Goal: Task Accomplishment & Management: Use online tool/utility

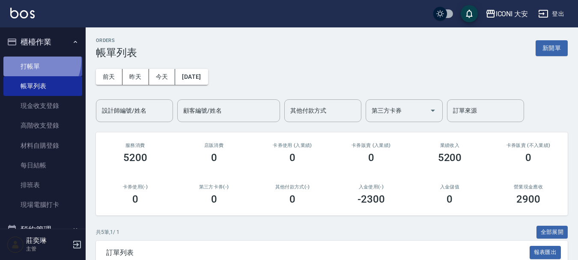
click at [39, 61] on link "打帳單" at bounding box center [42, 67] width 79 height 20
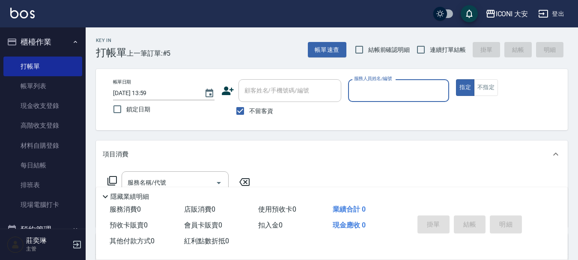
click at [385, 96] on input "服務人員姓名/編號" at bounding box center [399, 90] width 94 height 15
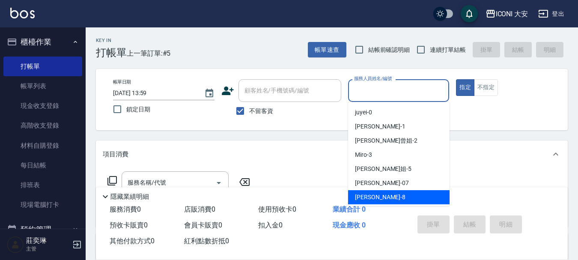
click at [362, 197] on span "Yulisa -8" at bounding box center [380, 197] width 51 height 9
type input "Yulisa-8"
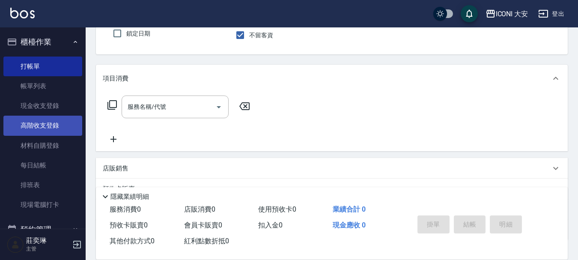
scroll to position [86, 0]
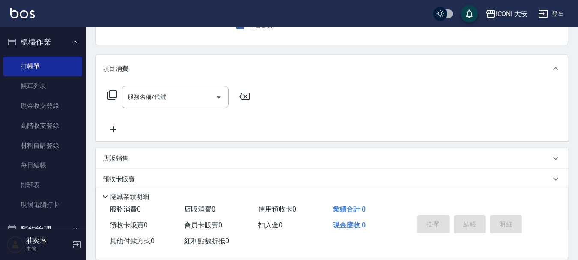
click at [114, 94] on icon at bounding box center [112, 95] width 10 height 10
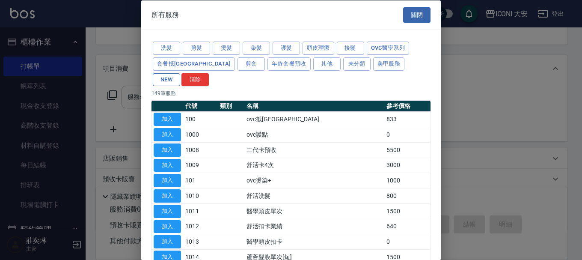
click at [180, 73] on button "NEW" at bounding box center [166, 79] width 27 height 13
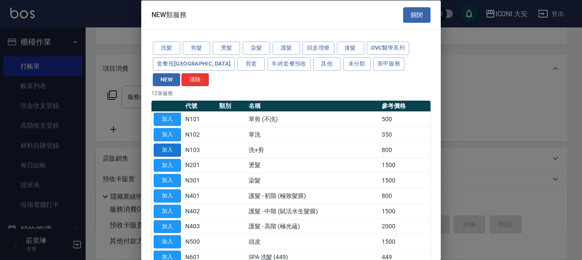
click at [175, 143] on button "加入" at bounding box center [167, 149] width 27 height 13
type input "洗+剪(N103)"
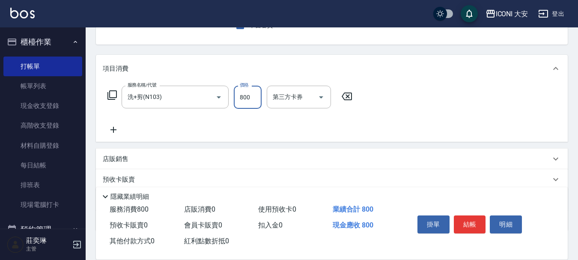
click at [257, 96] on input "800" at bounding box center [248, 97] width 28 height 23
type input "600"
click at [465, 221] on button "結帳" at bounding box center [470, 224] width 32 height 18
